Goal: Navigation & Orientation: Find specific page/section

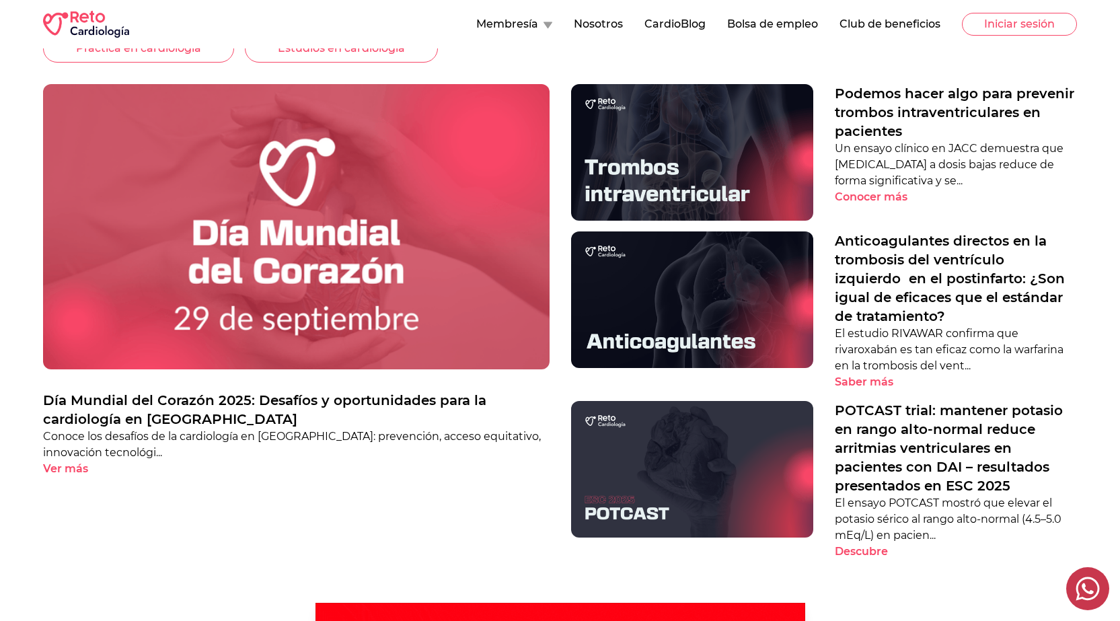
scroll to position [471, 0]
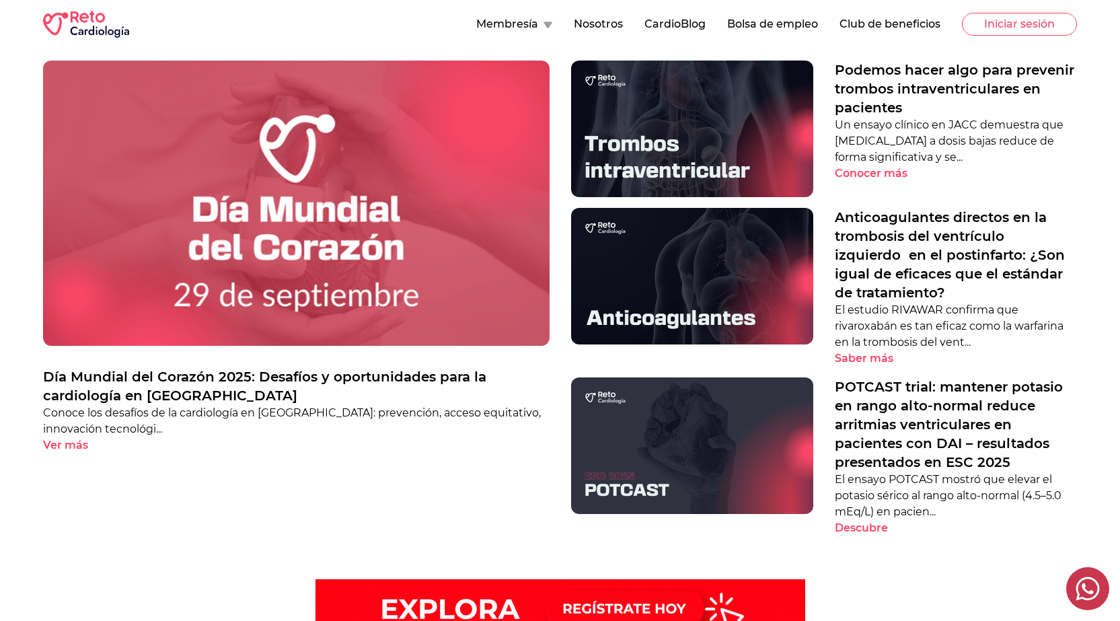
drag, startPoint x: 684, startPoint y: 413, endPoint x: 869, endPoint y: 460, distance: 190.8
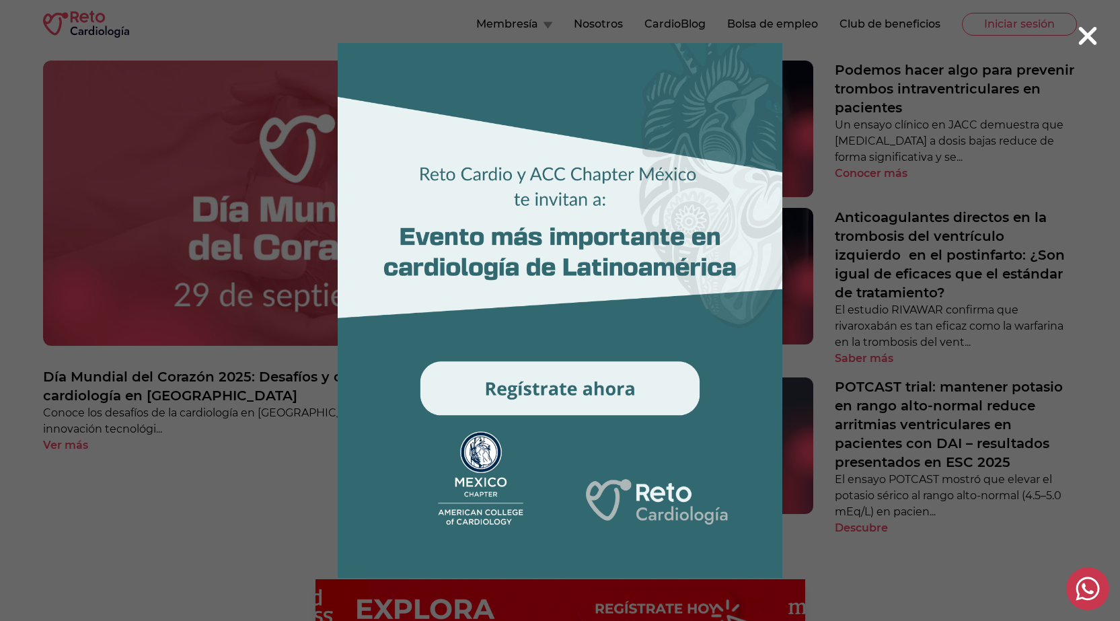
click at [900, 299] on div at bounding box center [560, 310] width 1120 height 621
click at [307, 204] on 1 at bounding box center [560, 310] width 516 height 535
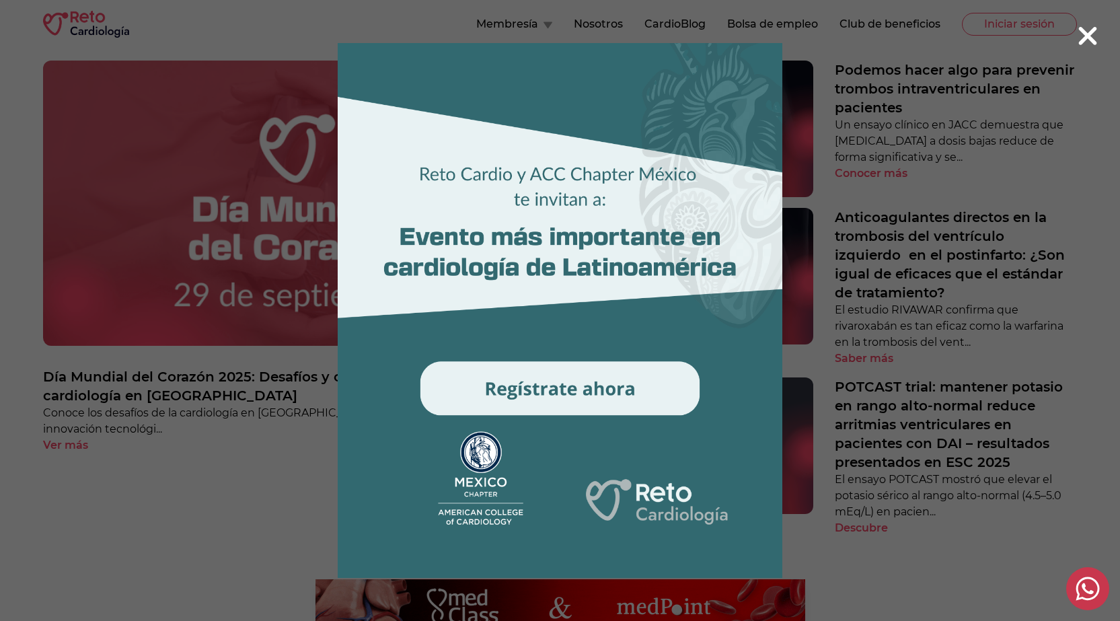
click at [1086, 50] on icon at bounding box center [1088, 36] width 22 height 29
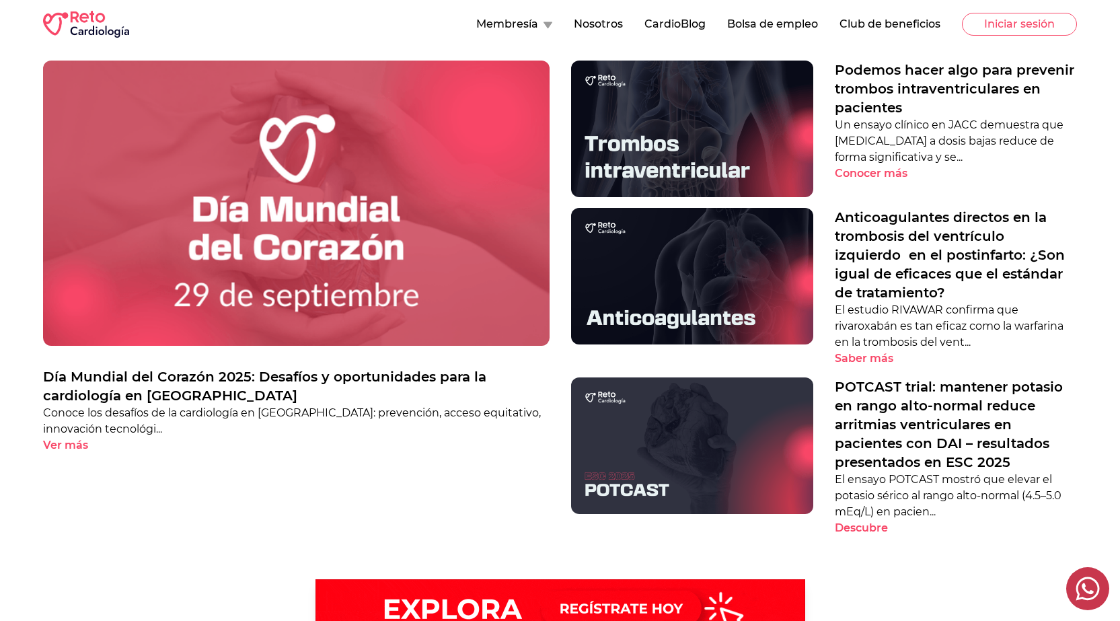
click at [468, 235] on img at bounding box center [296, 203] width 506 height 284
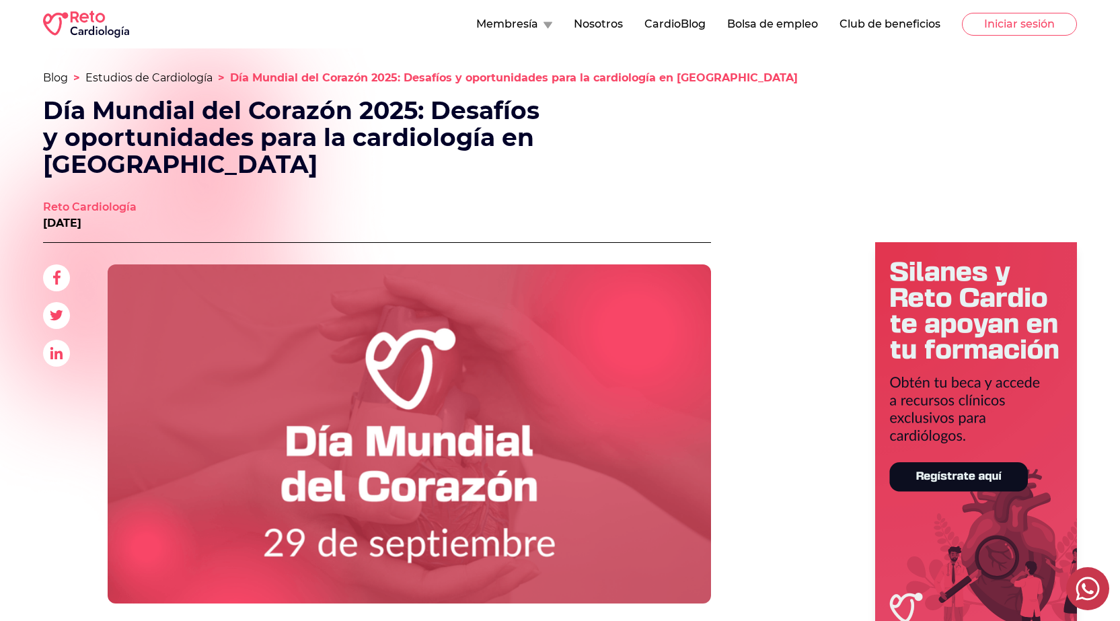
click at [498, 19] on button "Membresía" at bounding box center [514, 24] width 76 height 16
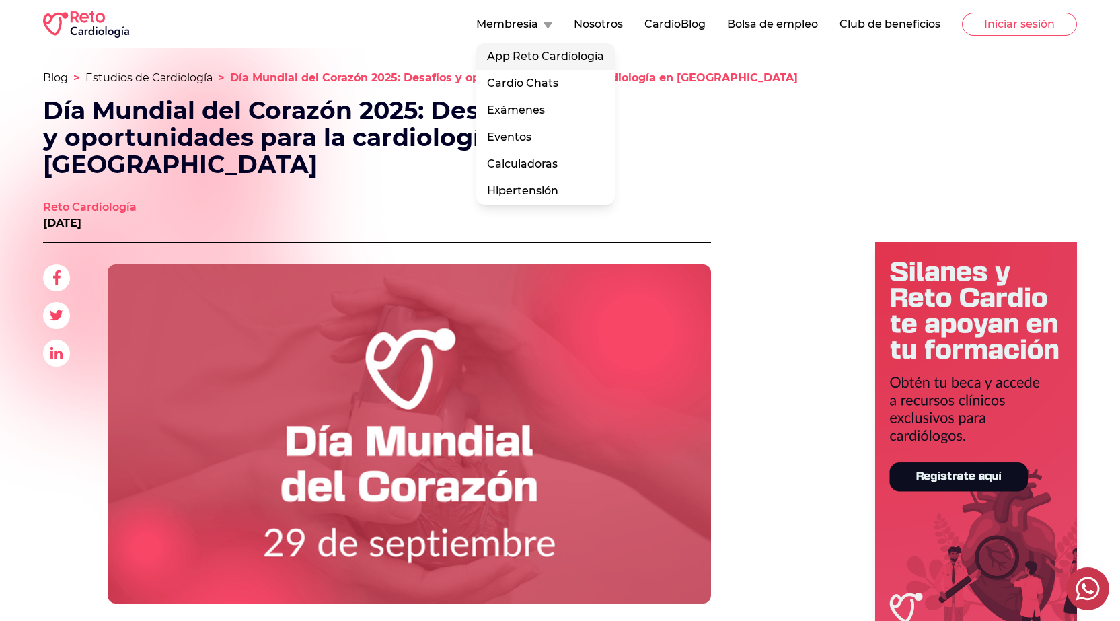
click at [518, 61] on link "App Reto Cardiología" at bounding box center [545, 56] width 139 height 27
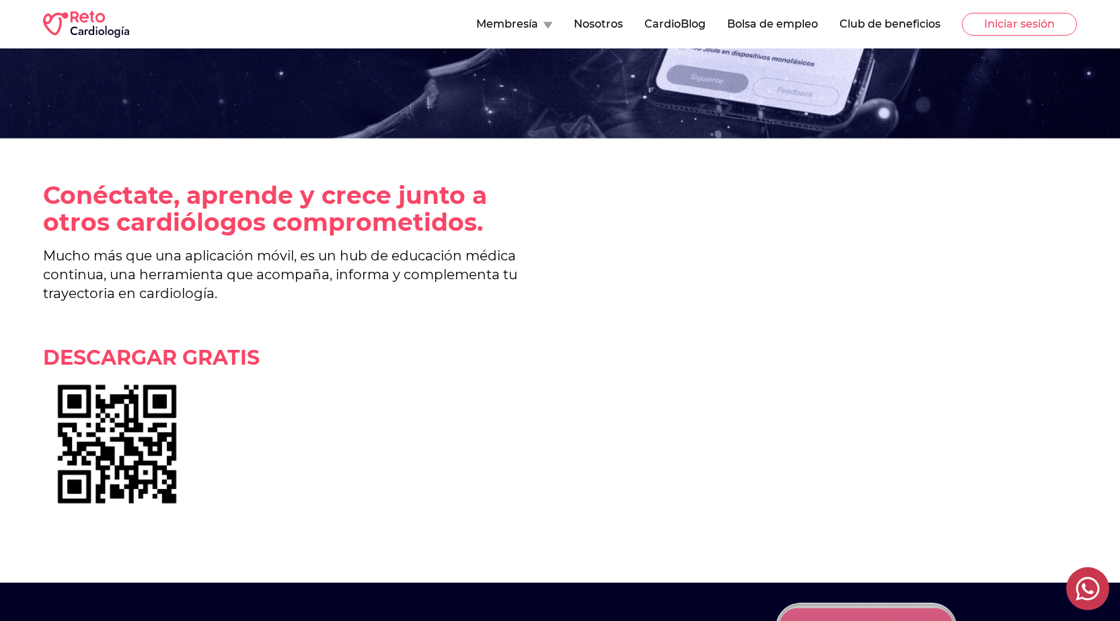
scroll to position [403, 0]
